Goal: Use online tool/utility: Utilize a website feature to perform a specific function

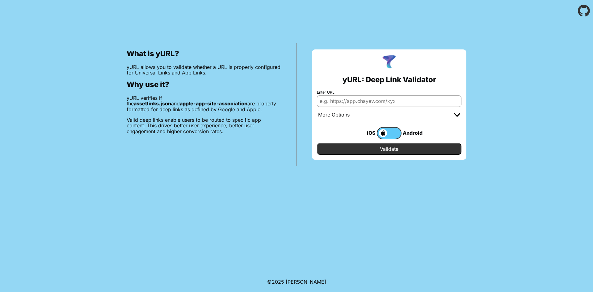
scroll to position [1539, 0]
type input "[DOMAIN_NAME]"
click at [386, 150] on input "Validate" at bounding box center [389, 149] width 145 height 12
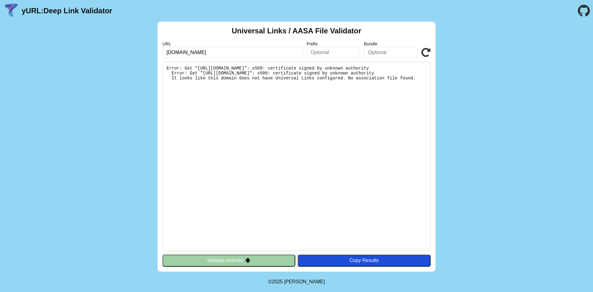
scroll to position [1539, 0]
